Goal: Task Accomplishment & Management: Manage account settings

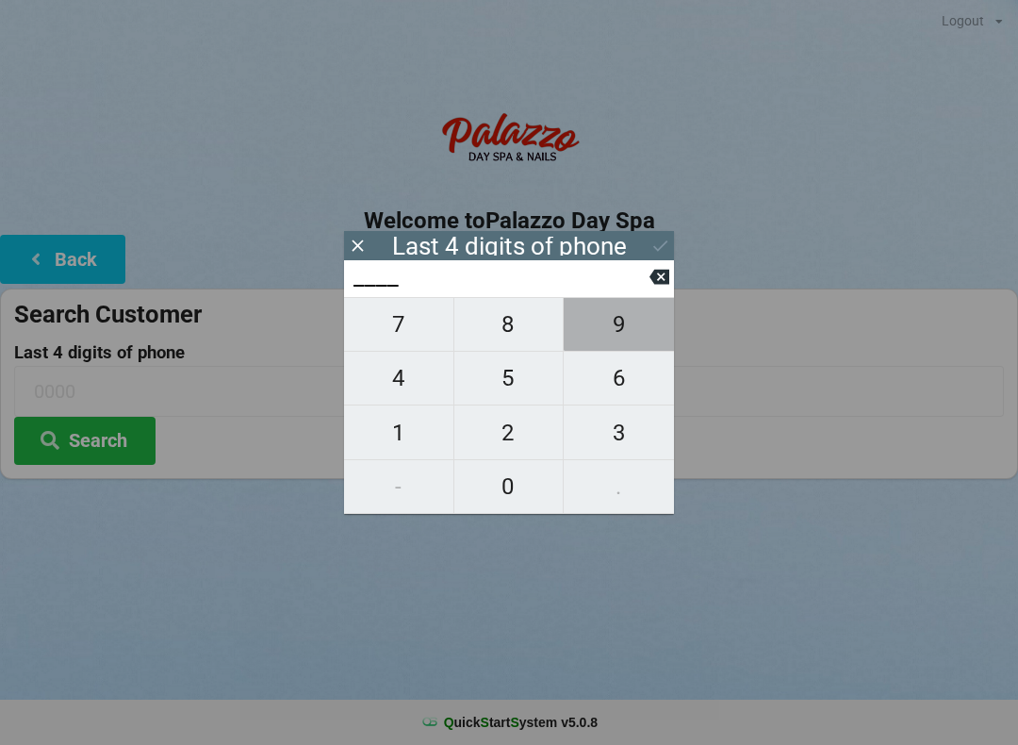
click at [635, 331] on span "9" at bounding box center [619, 325] width 110 height 40
type input "9___"
click at [636, 338] on span "9" at bounding box center [619, 325] width 110 height 40
type input "99__"
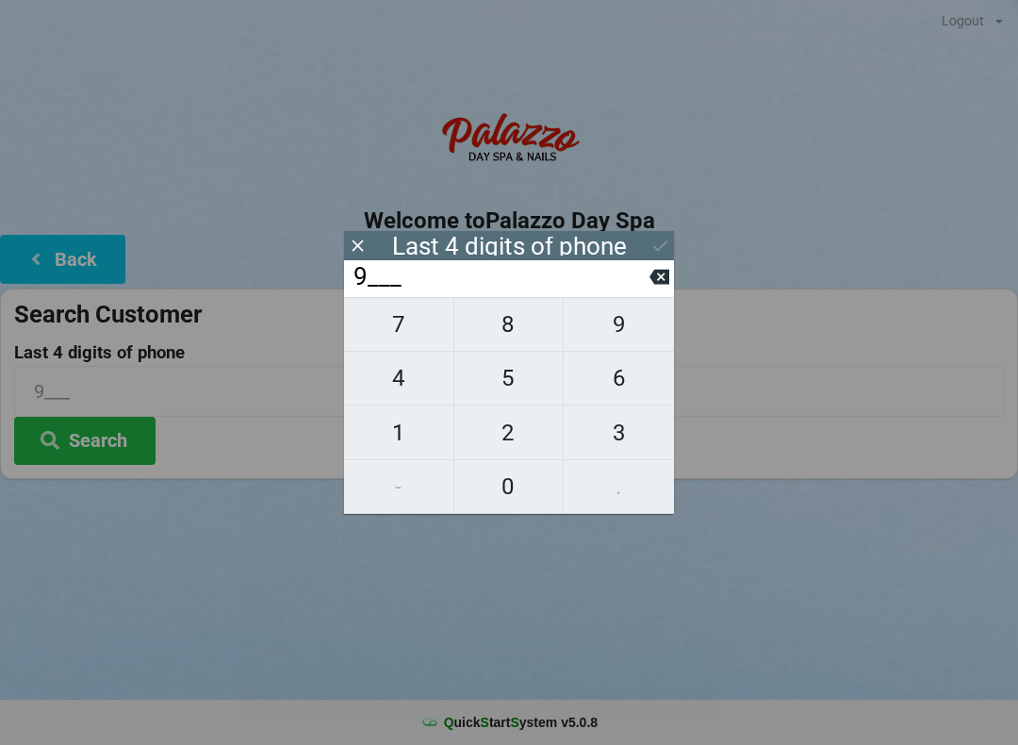
type input "99__"
click at [517, 391] on span "5" at bounding box center [508, 378] width 109 height 40
type input "995_"
click at [400, 331] on span "7" at bounding box center [398, 325] width 109 height 40
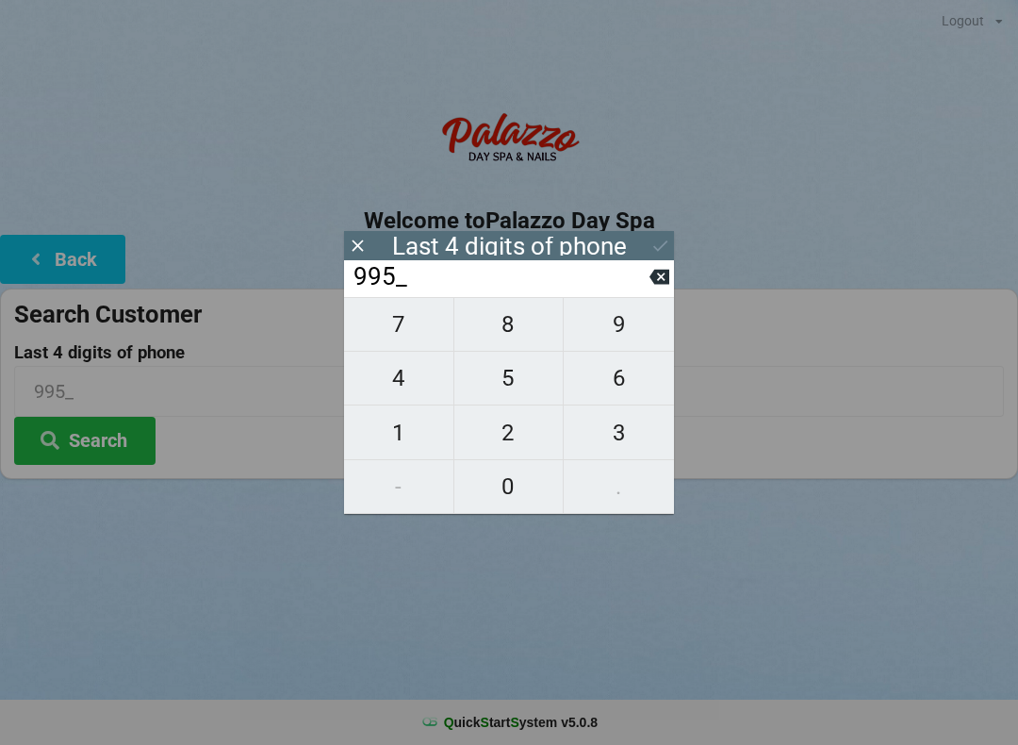
type input "9957"
click at [673, 238] on div "Last 4 digits of phone" at bounding box center [509, 245] width 330 height 29
click at [651, 237] on icon at bounding box center [661, 246] width 20 height 20
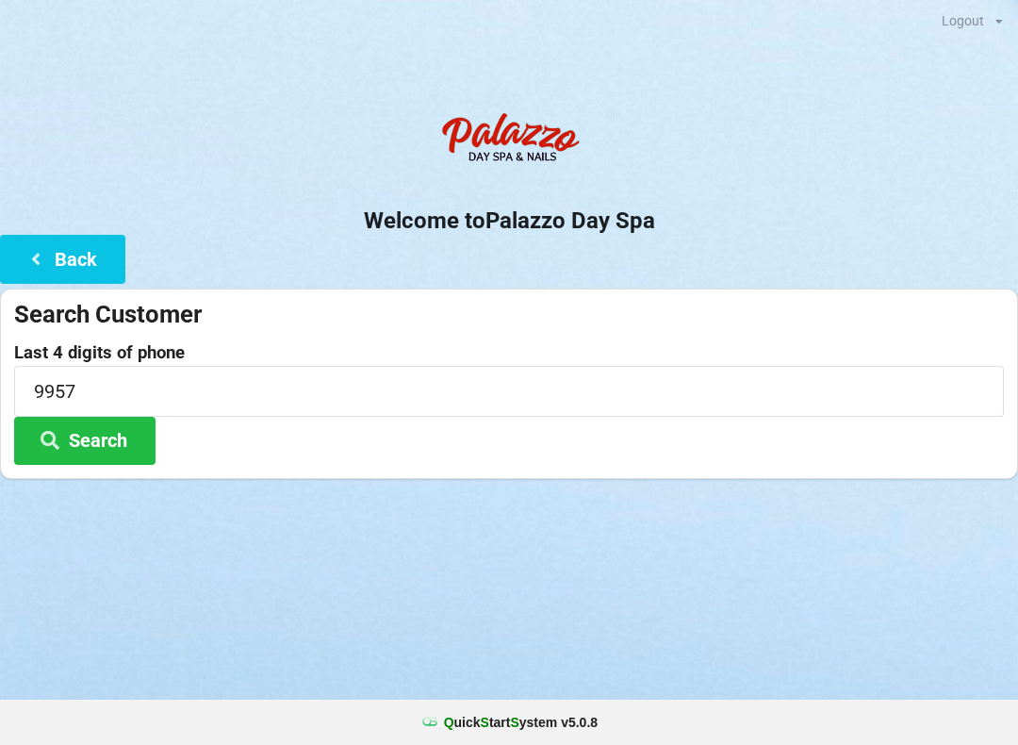
click at [90, 254] on button "Back" at bounding box center [62, 259] width 125 height 48
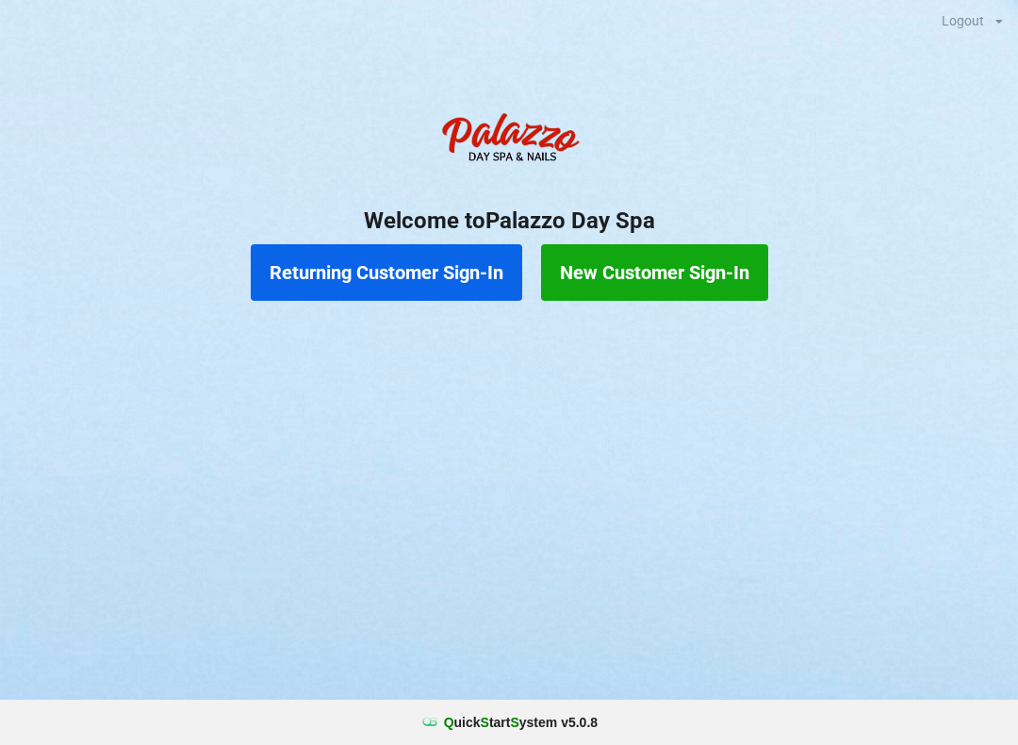
click at [440, 270] on button "Returning Customer Sign-In" at bounding box center [387, 272] width 272 height 57
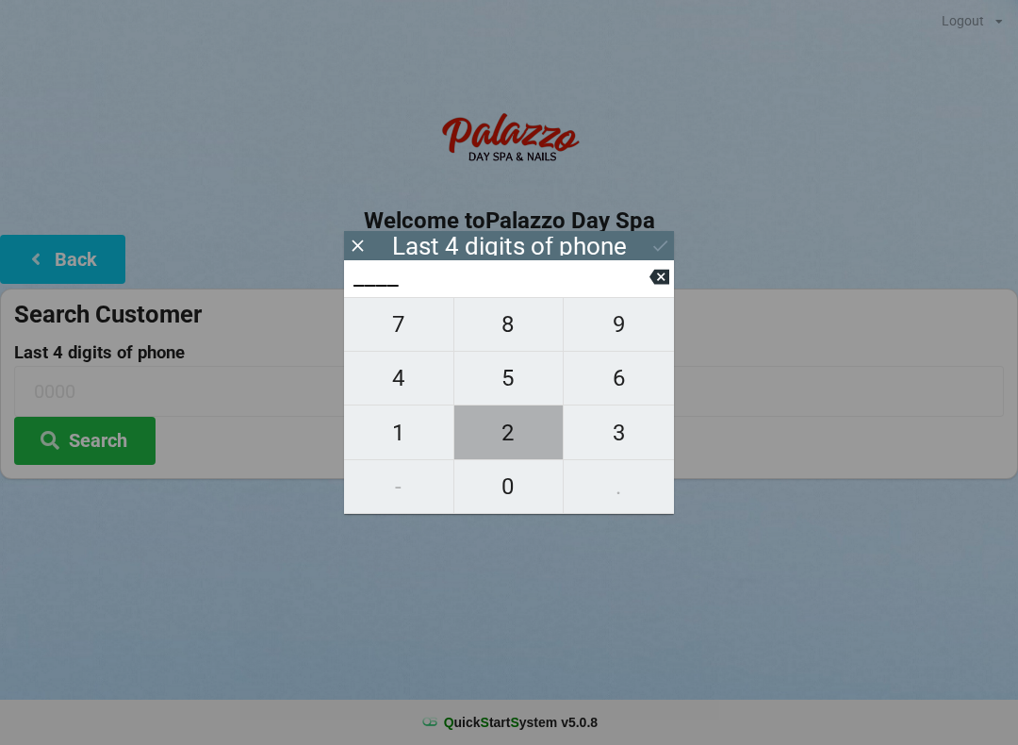
click at [503, 437] on span "2" at bounding box center [508, 433] width 109 height 40
type input "2___"
click at [510, 443] on span "2" at bounding box center [508, 433] width 109 height 40
type input "22__"
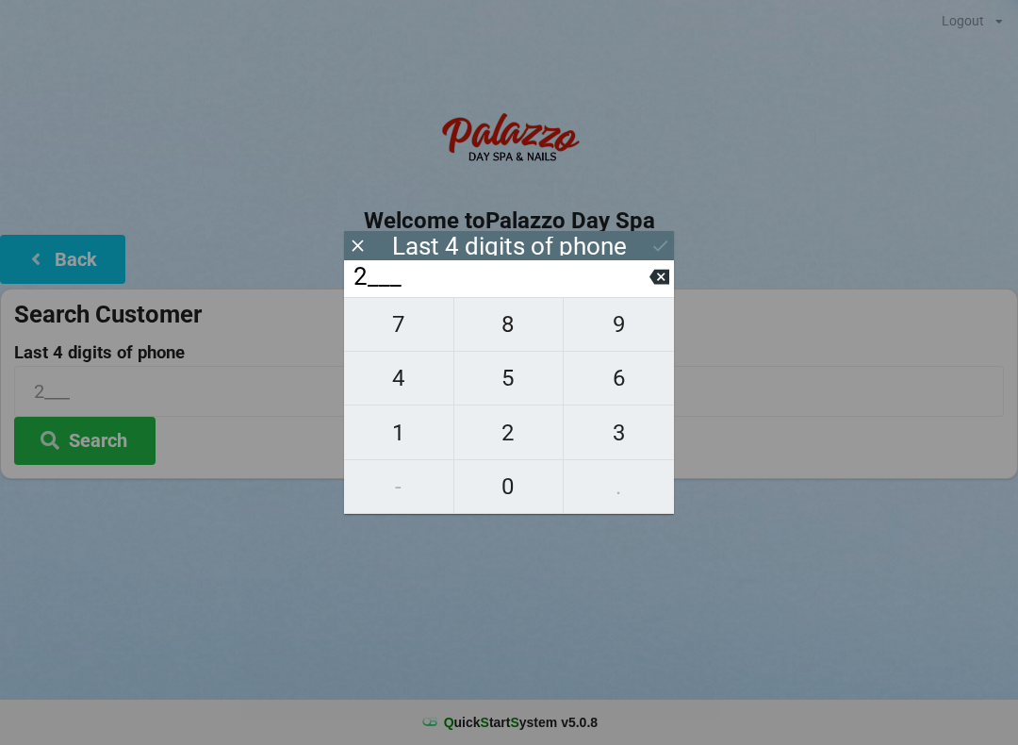
type input "22__"
click at [508, 492] on span "0" at bounding box center [508, 487] width 109 height 40
type input "220_"
click at [504, 338] on span "8" at bounding box center [508, 325] width 109 height 40
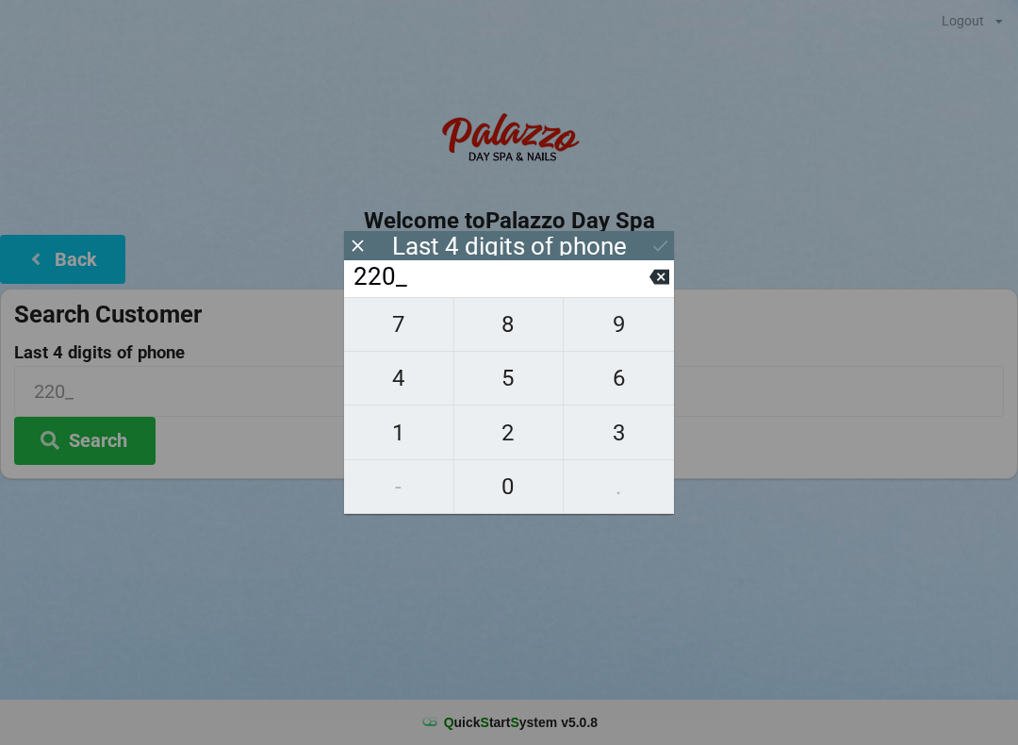
type input "2208"
click at [117, 437] on button "Search" at bounding box center [84, 441] width 141 height 48
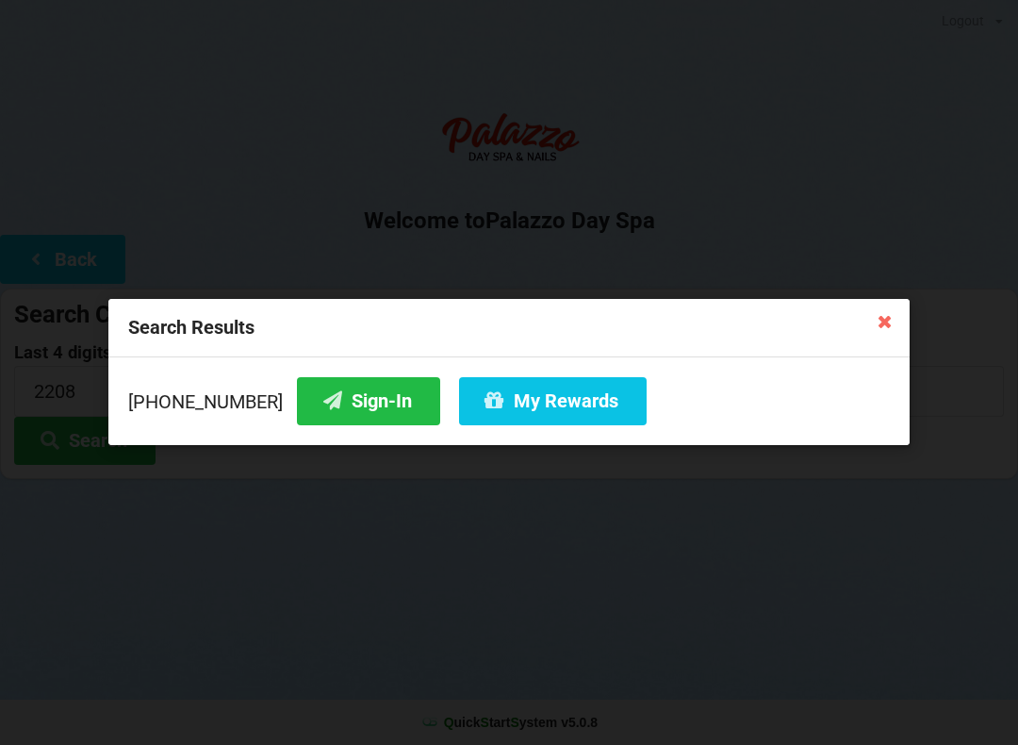
click at [354, 408] on button "Sign-In" at bounding box center [368, 401] width 143 height 48
